Goal: Task Accomplishment & Management: Use online tool/utility

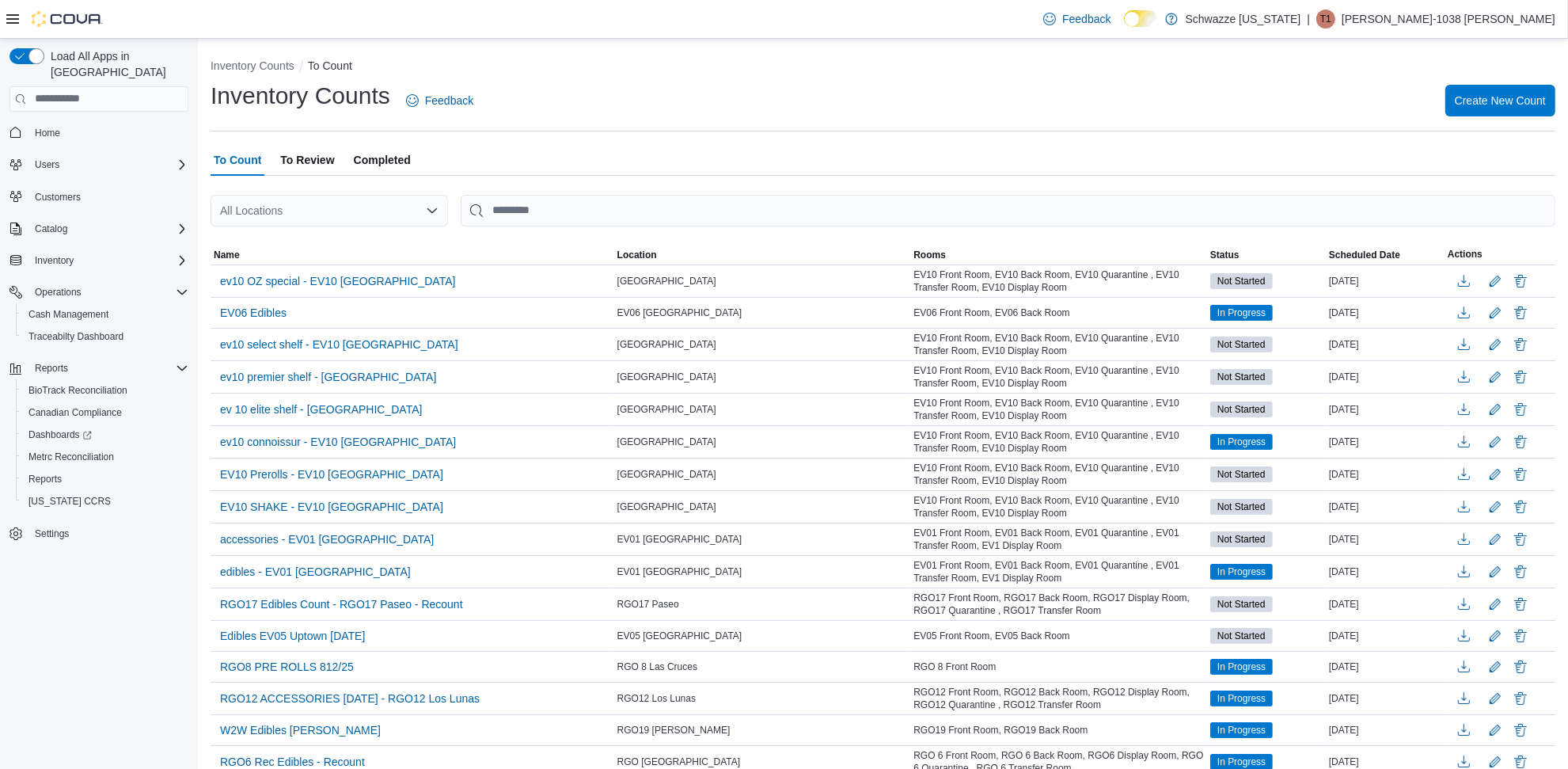
click at [266, 200] on div "All Locations" at bounding box center [329, 211] width 237 height 32
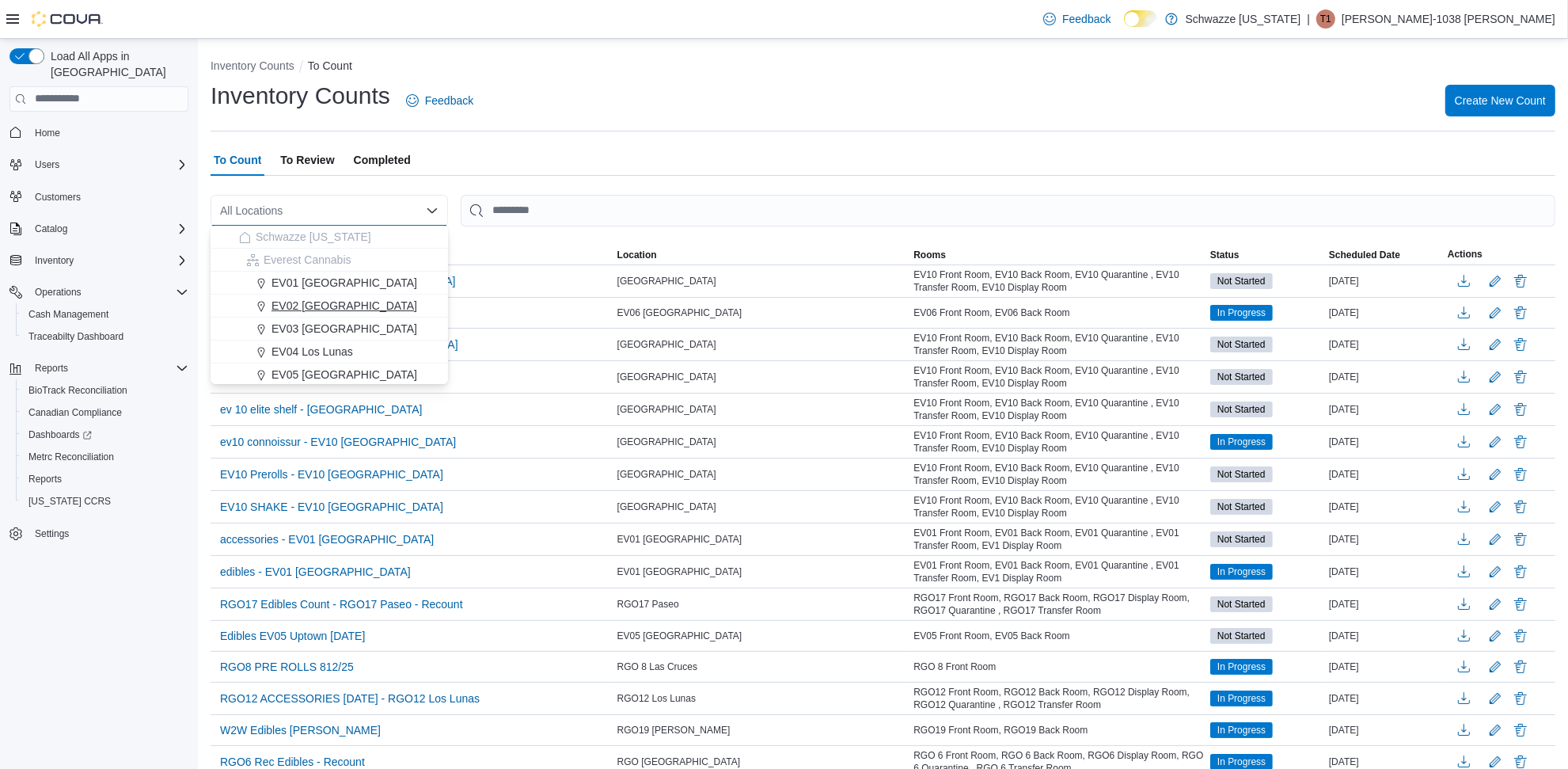
click at [287, 306] on span "EV02 [GEOGRAPHIC_DATA]" at bounding box center [344, 306] width 146 height 16
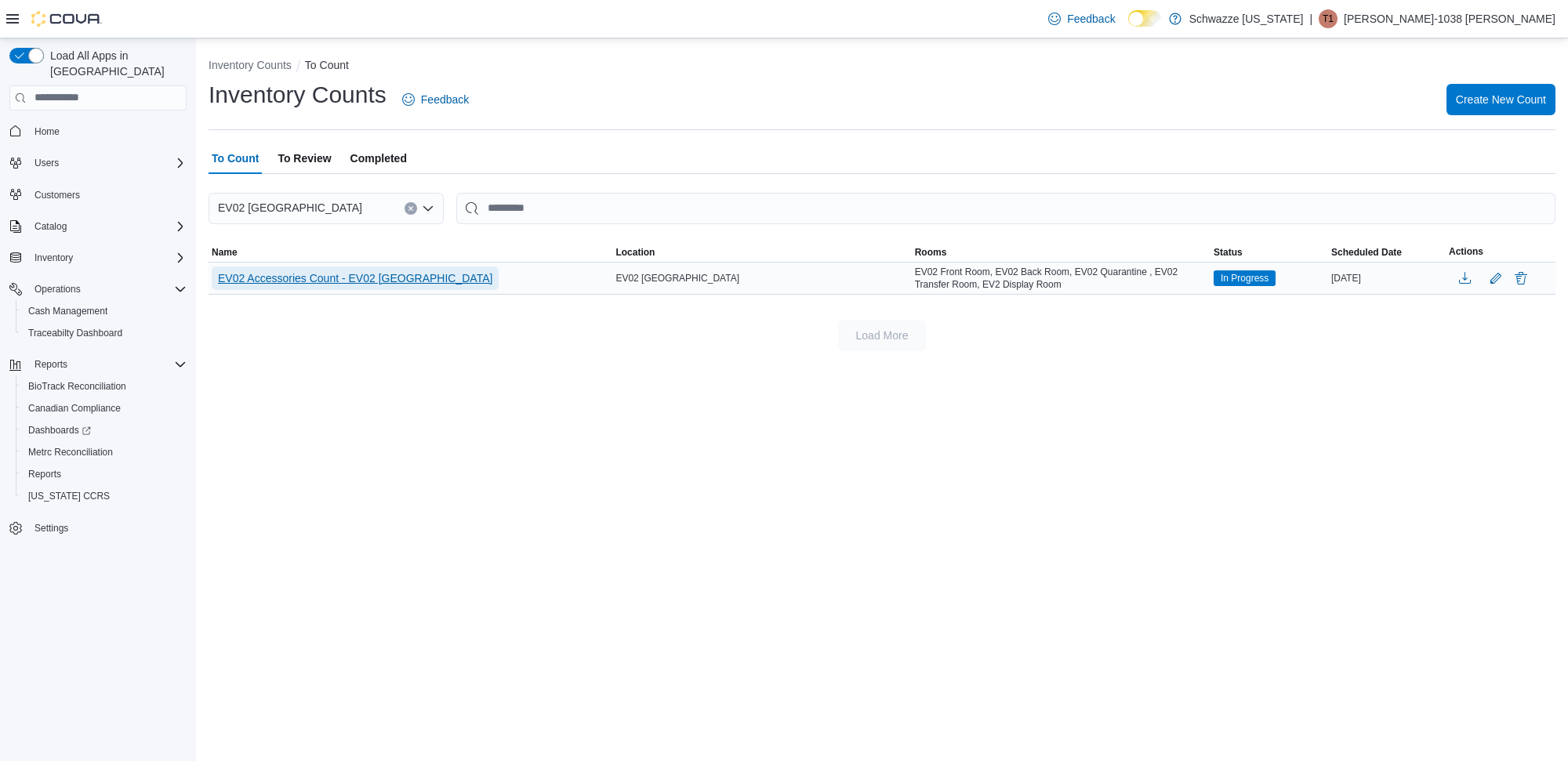
click at [350, 272] on span "EV02 Accessories Count - EV02 [GEOGRAPHIC_DATA]" at bounding box center [355, 278] width 274 height 16
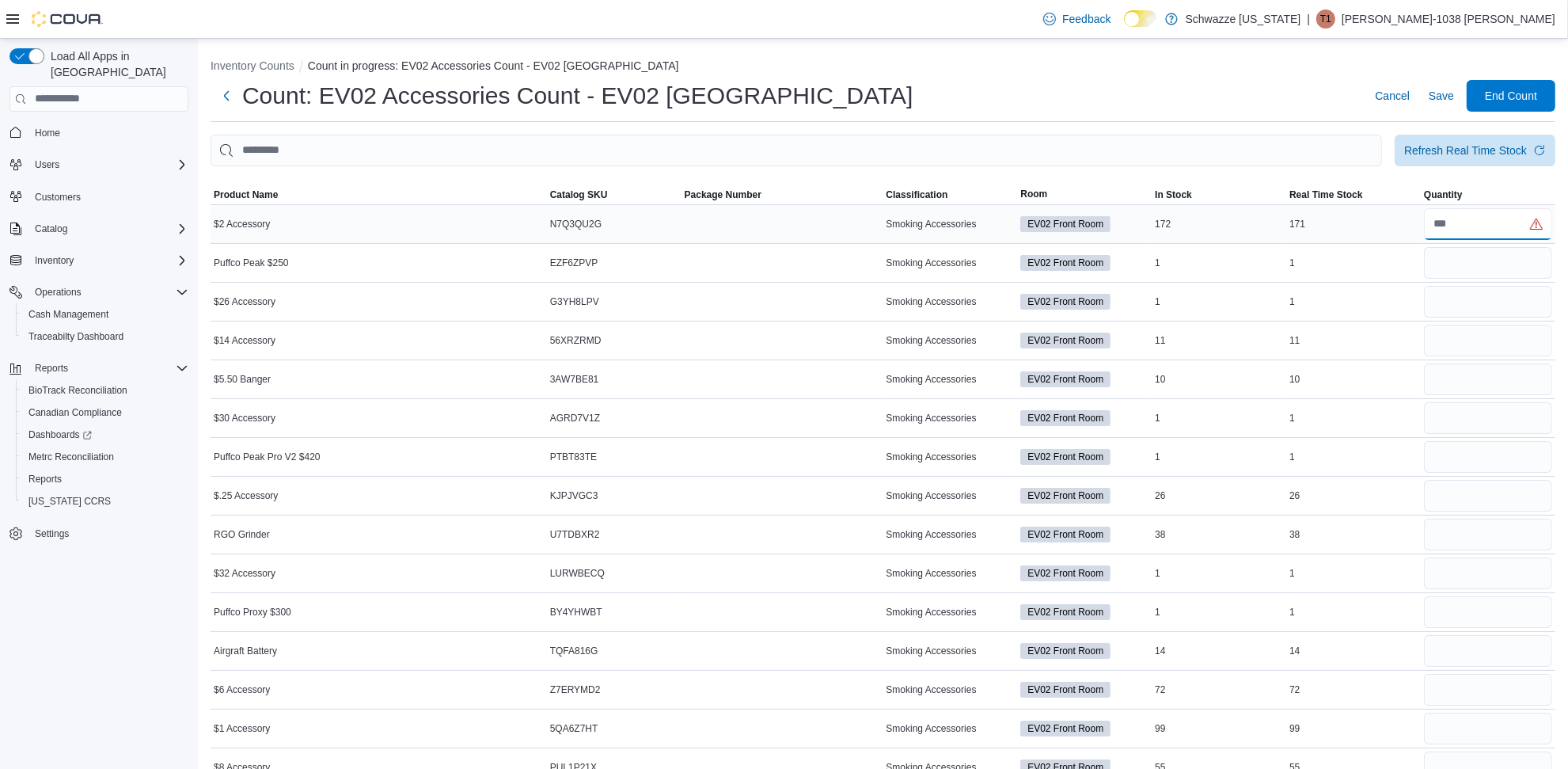
click at [1480, 229] on input "number" at bounding box center [1488, 225] width 128 height 32
click at [1458, 254] on input "number" at bounding box center [1488, 263] width 128 height 32
type input "*"
click at [1487, 309] on input "number" at bounding box center [1488, 302] width 128 height 32
type input "*"
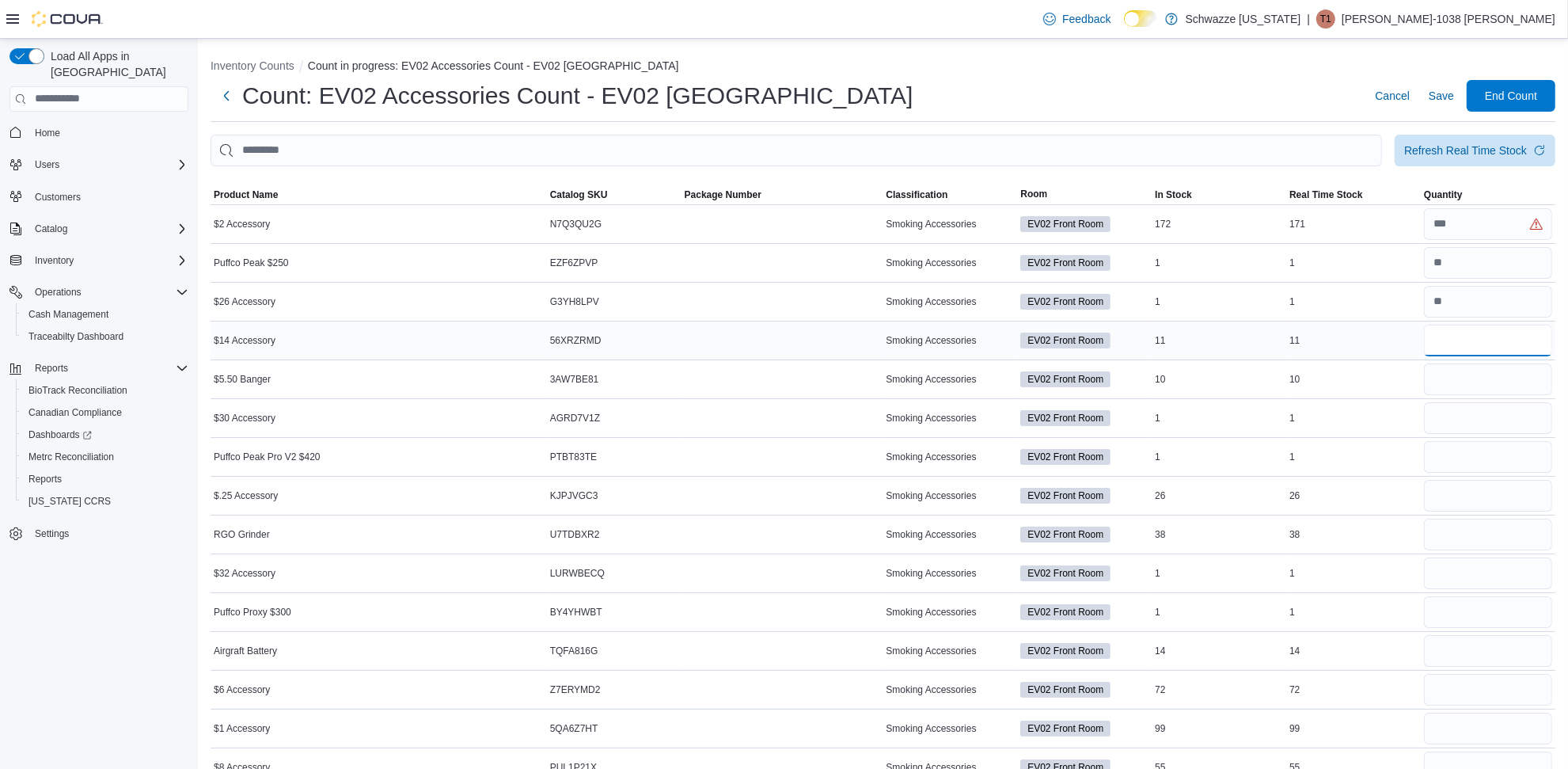
click at [1472, 343] on input "number" at bounding box center [1488, 341] width 128 height 32
type input "**"
click at [1457, 375] on input "number" at bounding box center [1488, 380] width 128 height 32
type input "**"
click at [1463, 410] on input "number" at bounding box center [1488, 418] width 128 height 32
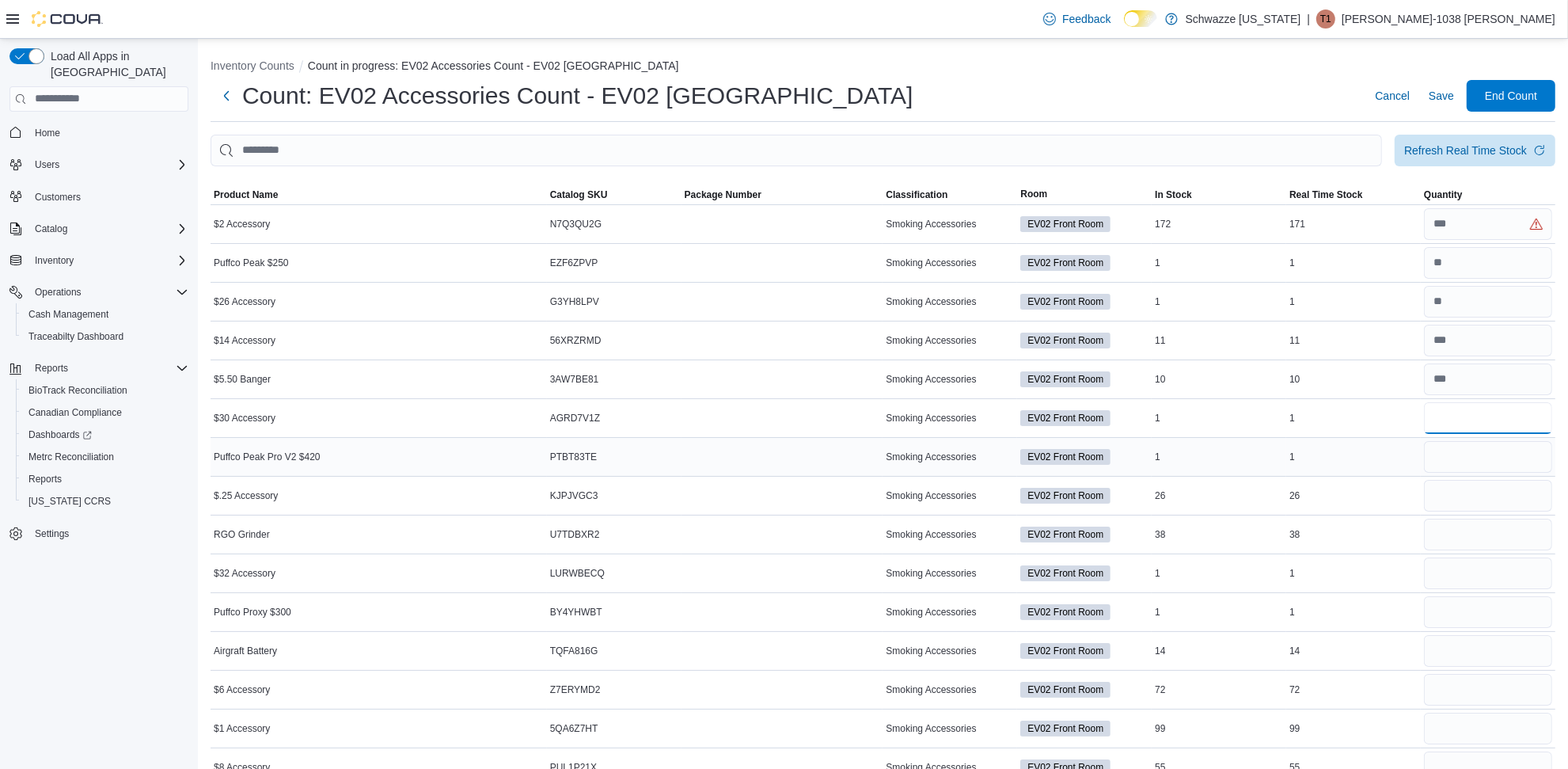
type input "*"
click at [1470, 451] on input "number" at bounding box center [1488, 457] width 128 height 32
type input "*"
click at [1497, 501] on input "number" at bounding box center [1488, 496] width 128 height 32
click at [1445, 571] on input "number" at bounding box center [1488, 573] width 128 height 32
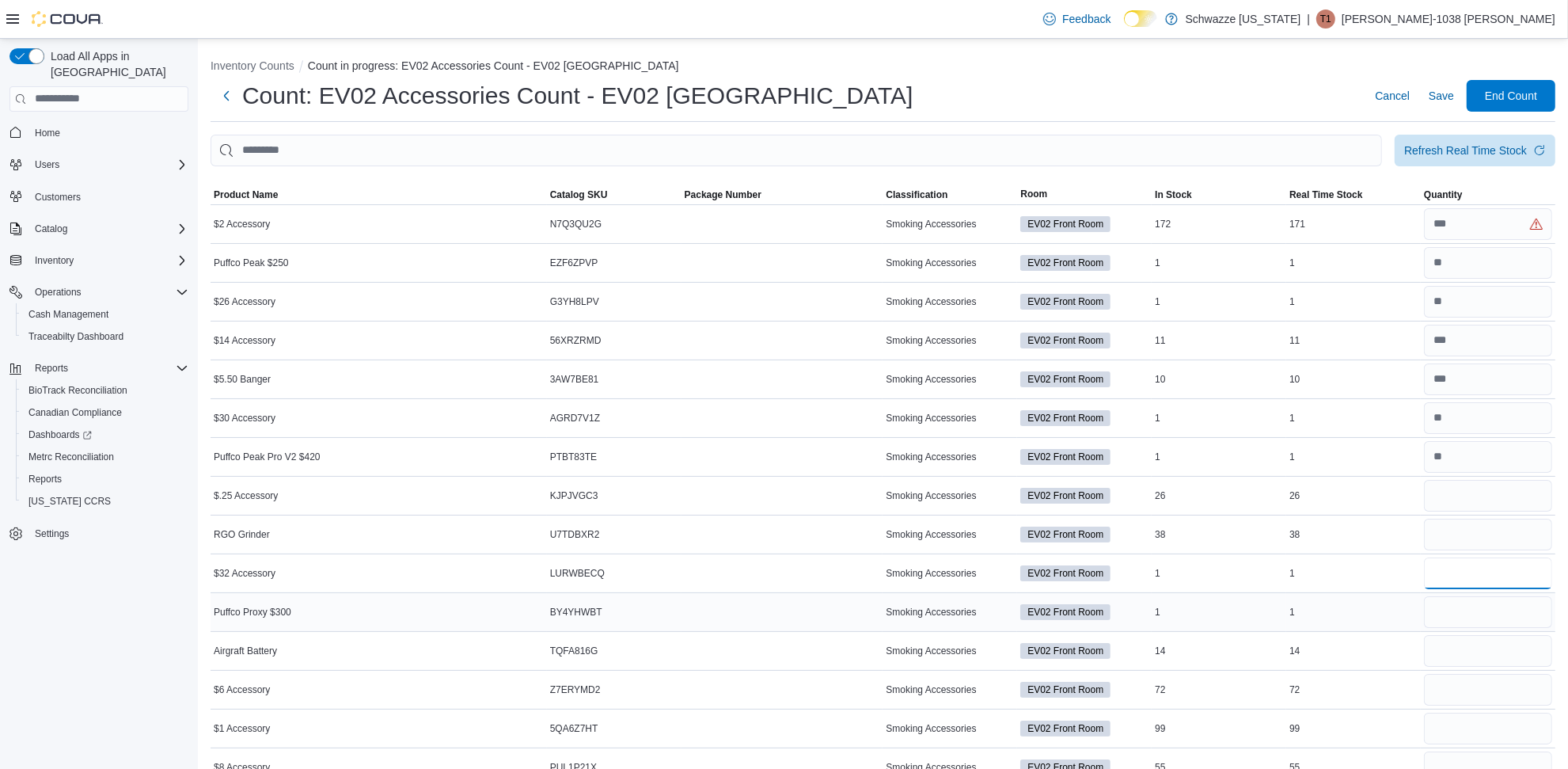
type input "*"
click at [1469, 618] on input "number" at bounding box center [1488, 612] width 128 height 32
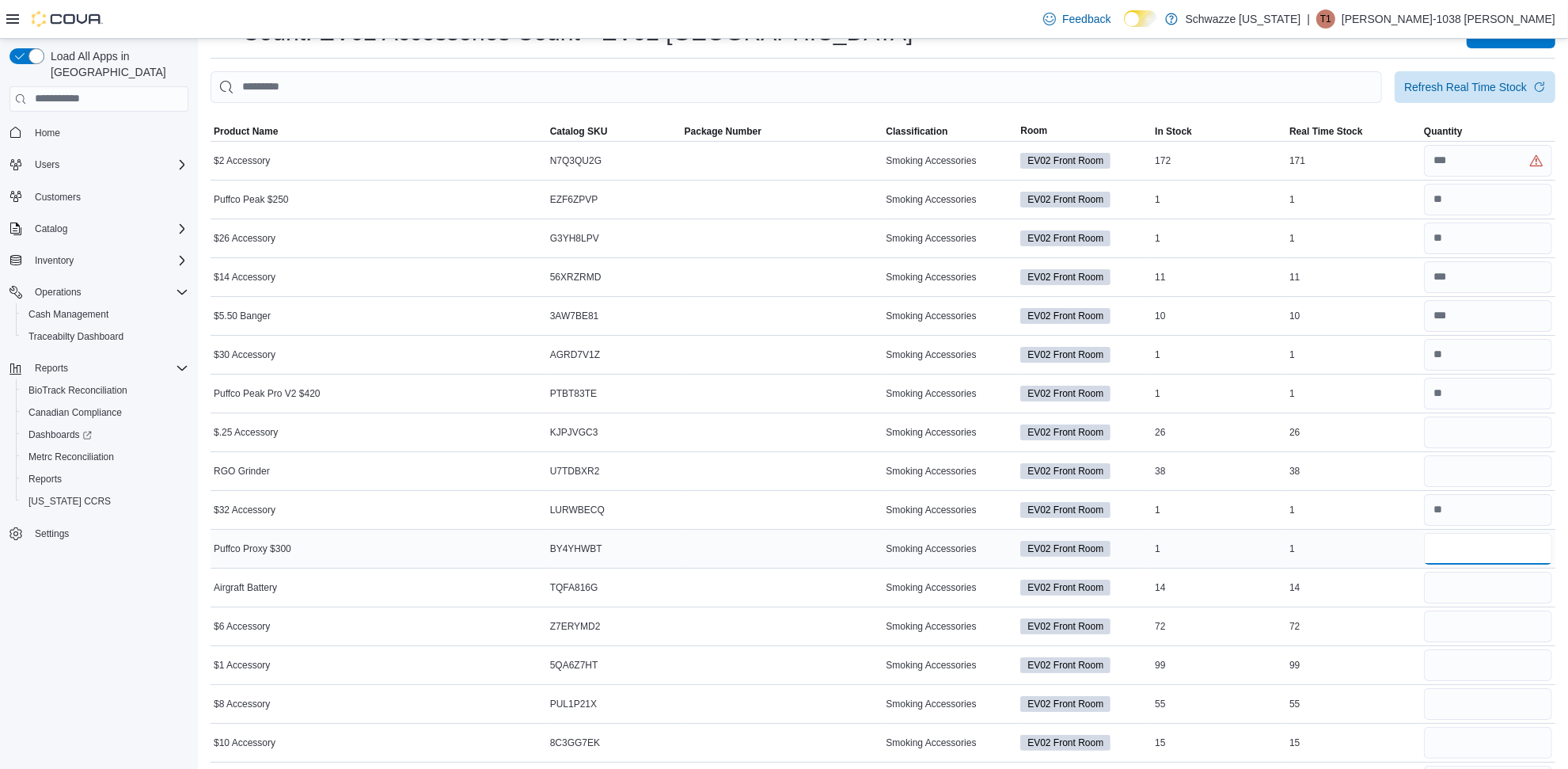
scroll to position [99, 0]
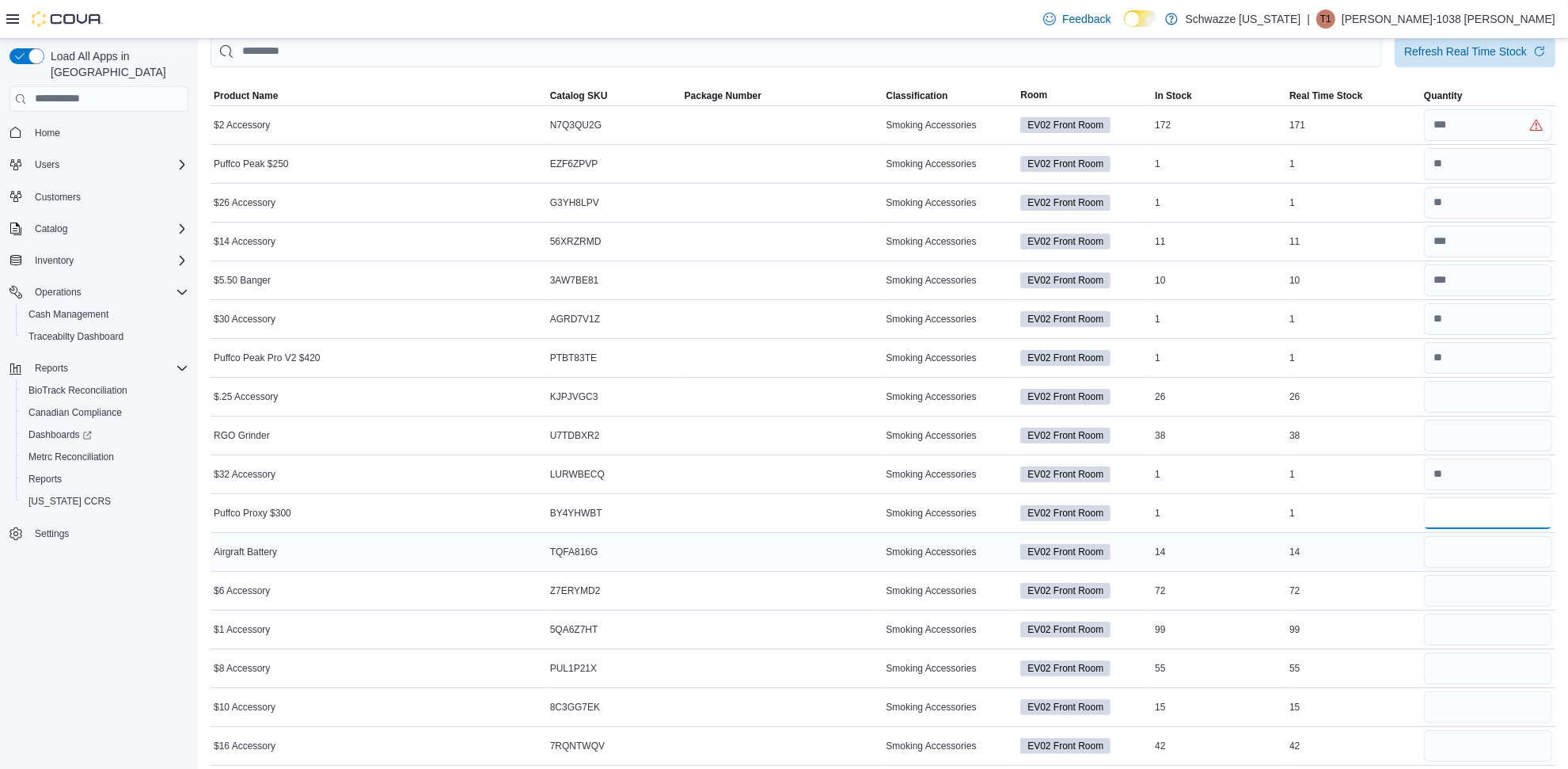
type input "*"
click at [1465, 564] on input "number" at bounding box center [1488, 551] width 128 height 32
type input "**"
click at [1507, 588] on input "number" at bounding box center [1488, 591] width 128 height 32
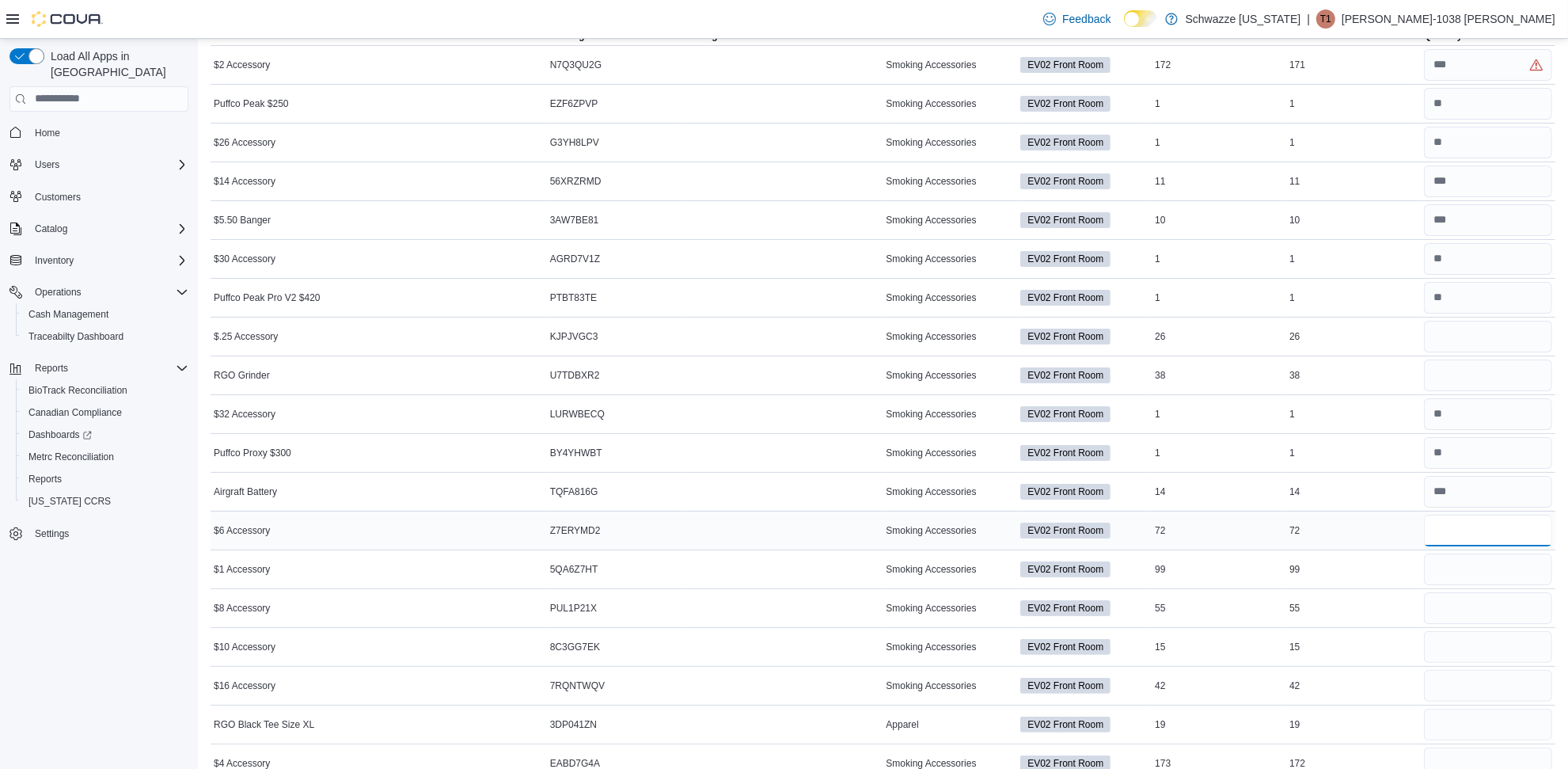
scroll to position [189, 0]
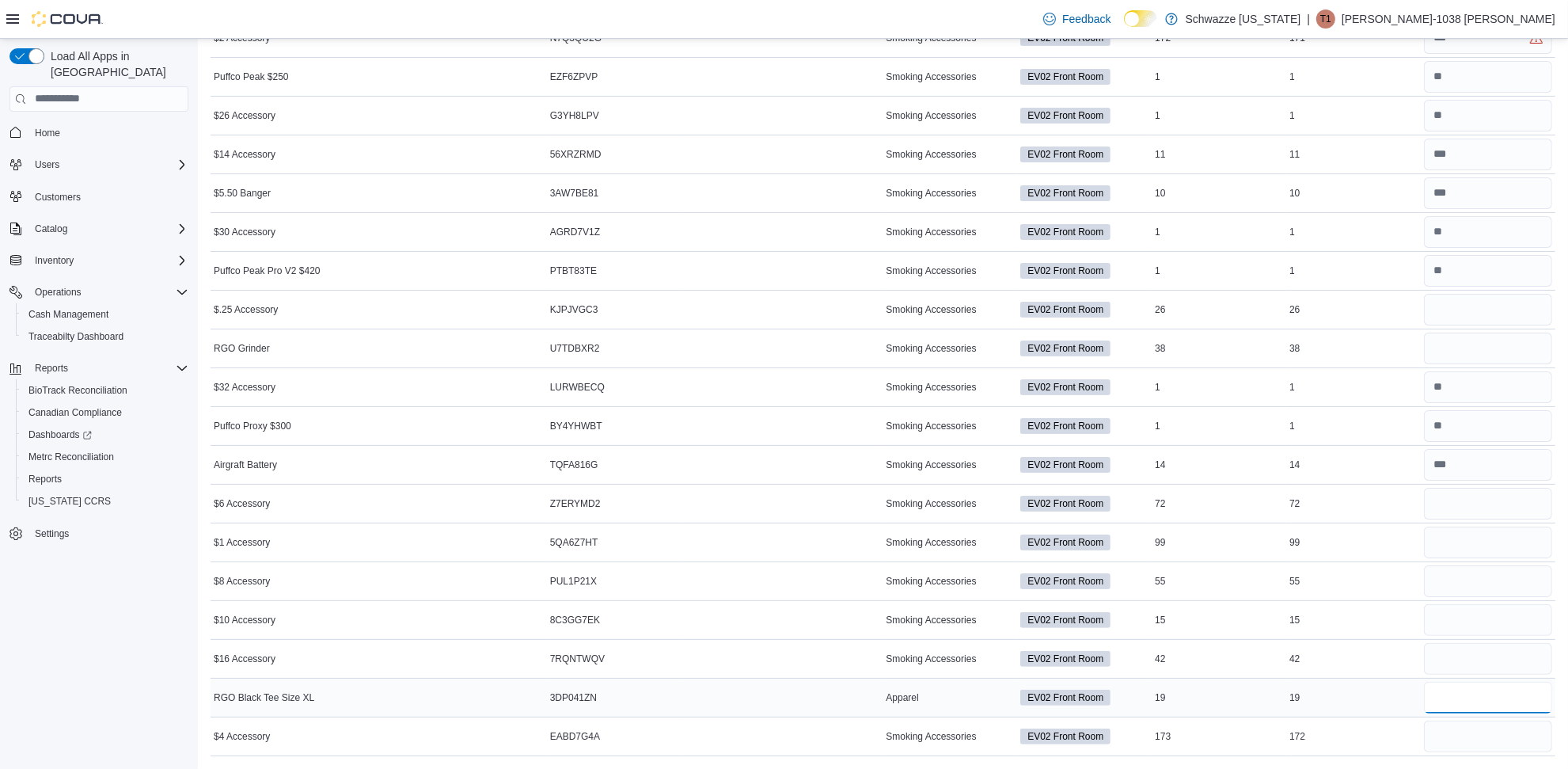
click at [1461, 693] on input "number" at bounding box center [1488, 697] width 128 height 32
type input "**"
